Goal: Task Accomplishment & Management: Complete application form

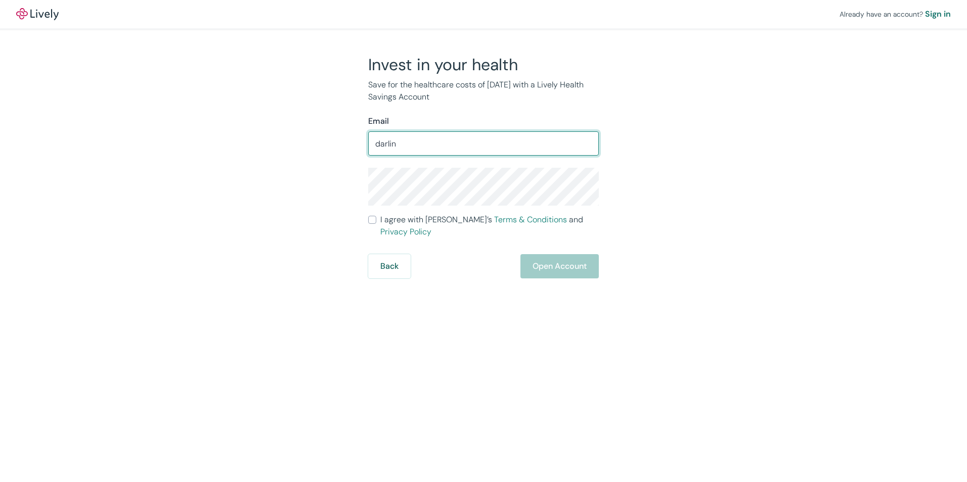
type input "[EMAIL_ADDRESS][DOMAIN_NAME]"
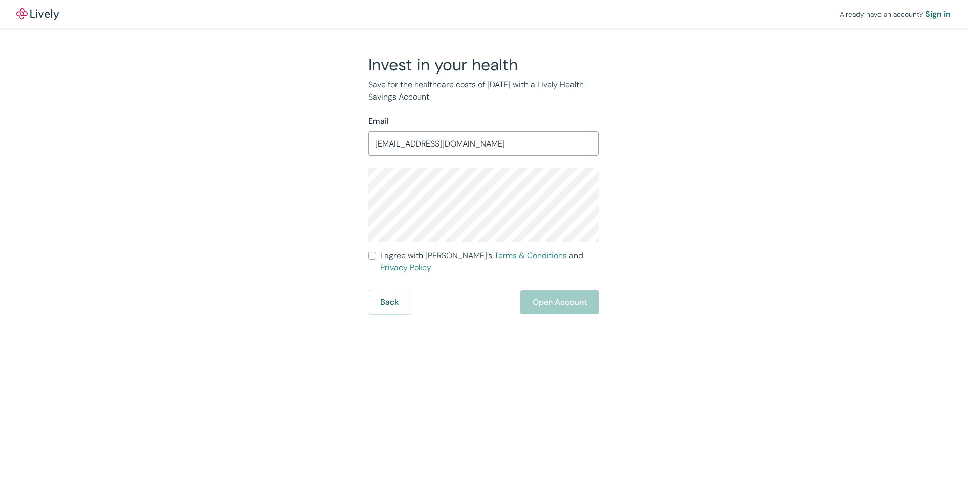
click at [276, 225] on div "Invest in your health Save for the healthcare costs of [DATE] with a Lively Hea…" at bounding box center [477, 185] width 485 height 260
click at [371, 259] on input "I agree with Lively’s Terms & Conditions and Privacy Policy" at bounding box center [372, 256] width 8 height 8
checkbox input "true"
click at [541, 297] on button "Open Account" at bounding box center [559, 302] width 78 height 24
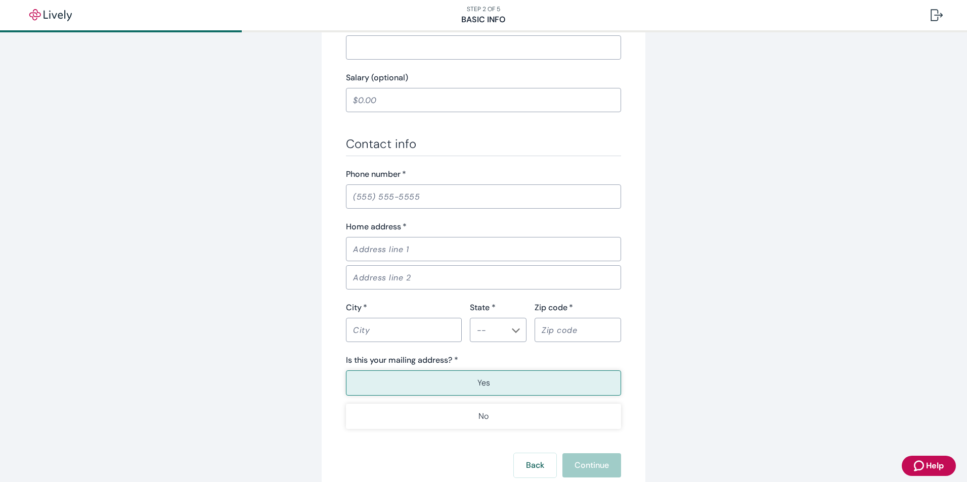
scroll to position [514, 0]
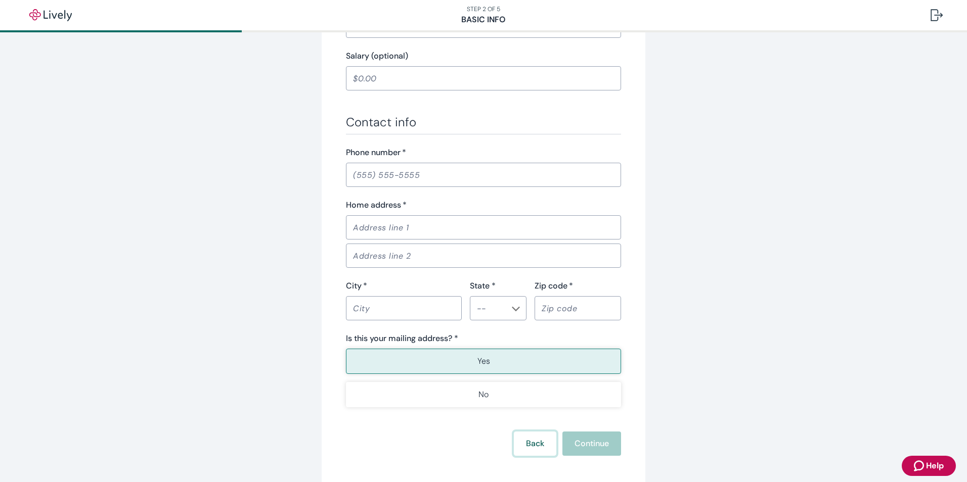
click at [536, 447] on button "Back" at bounding box center [535, 444] width 42 height 24
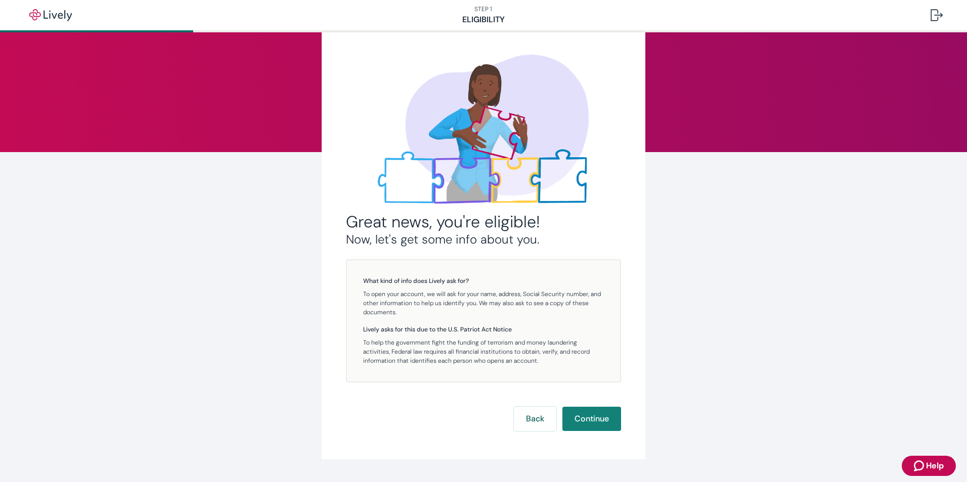
scroll to position [58, 0]
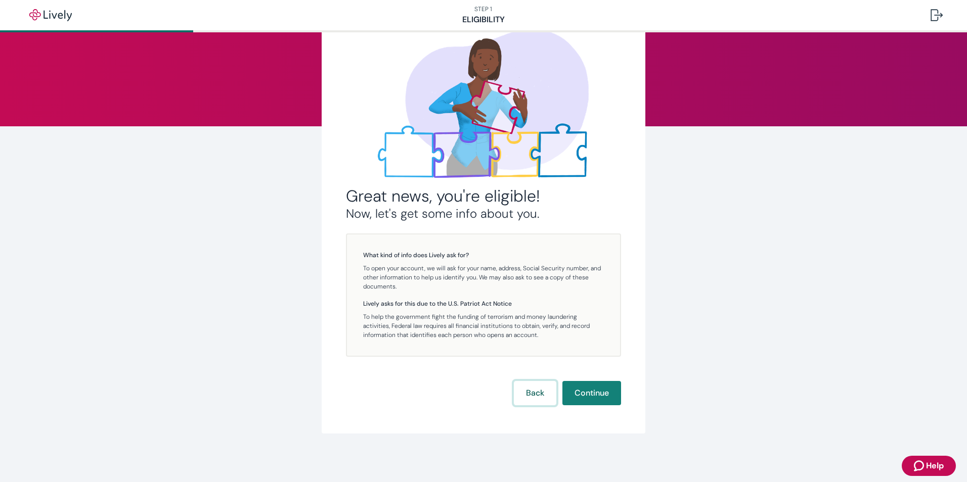
click at [531, 391] on button "Back" at bounding box center [535, 393] width 42 height 24
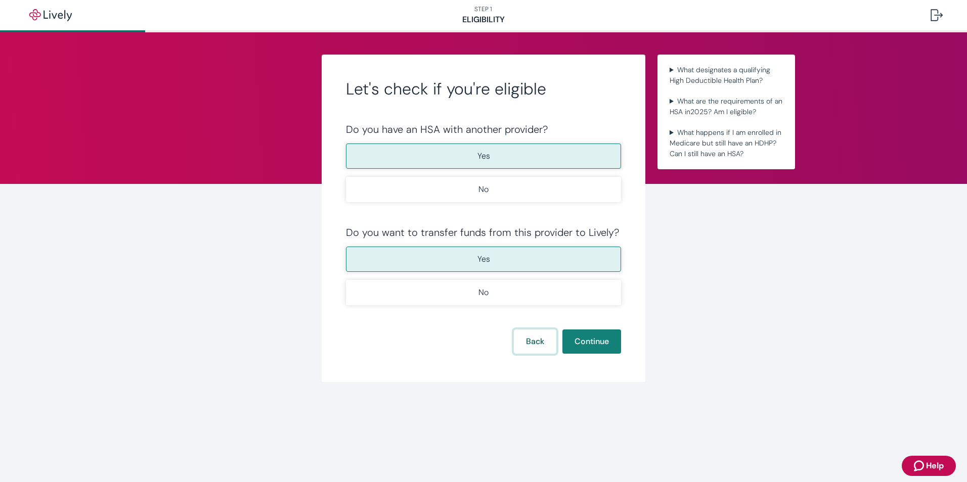
click at [519, 343] on button "Back" at bounding box center [535, 342] width 42 height 24
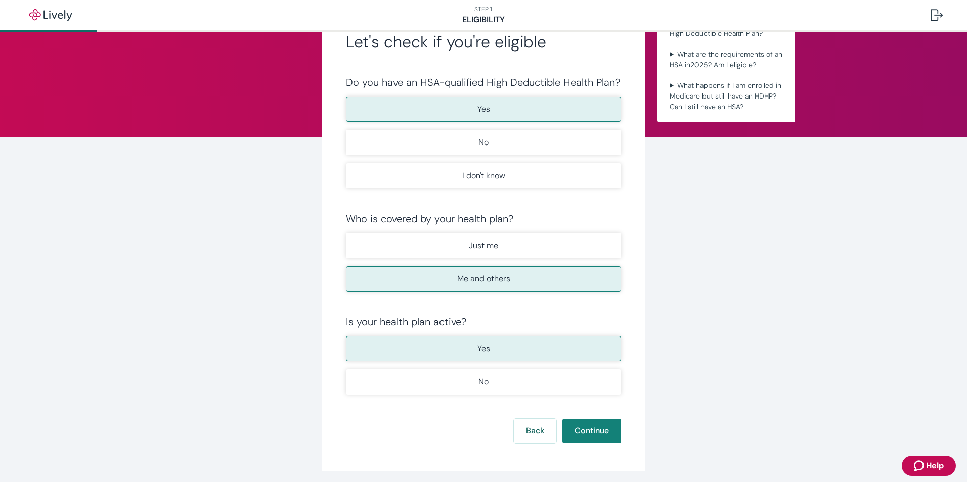
scroll to position [85, 0]
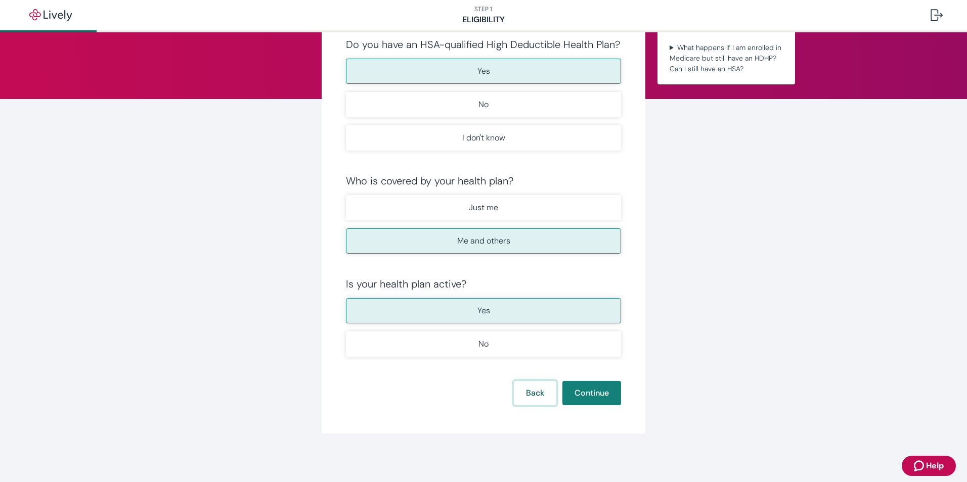
click at [522, 397] on button "Back" at bounding box center [535, 393] width 42 height 24
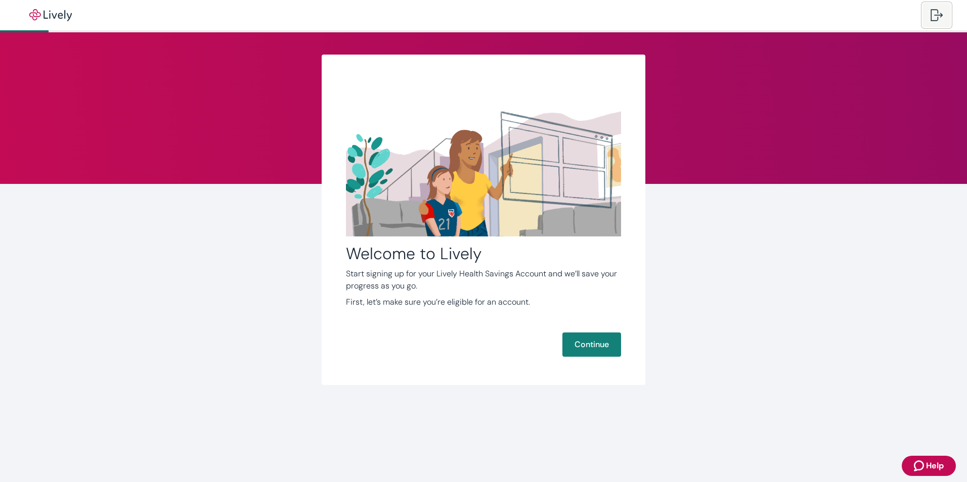
click at [941, 25] on button at bounding box center [936, 15] width 28 height 24
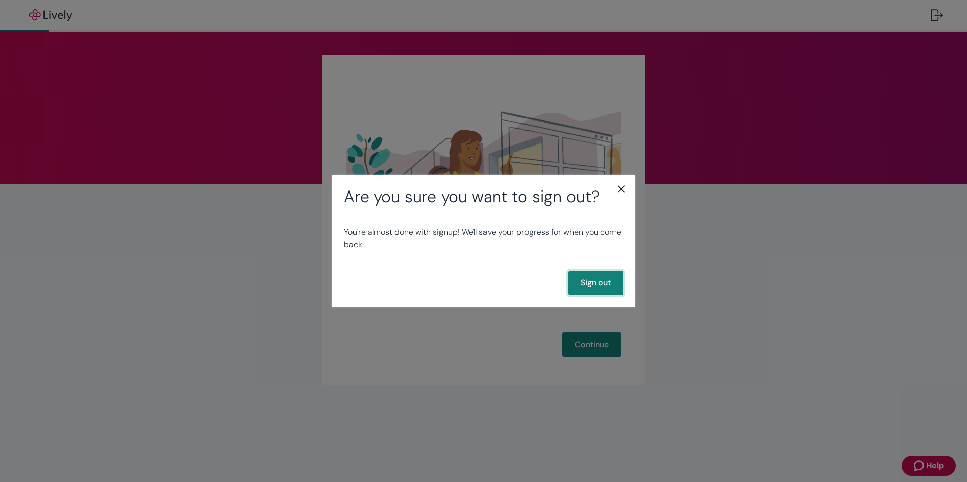
click at [601, 287] on button "Sign out" at bounding box center [595, 283] width 55 height 24
